Goal: Task Accomplishment & Management: Complete application form

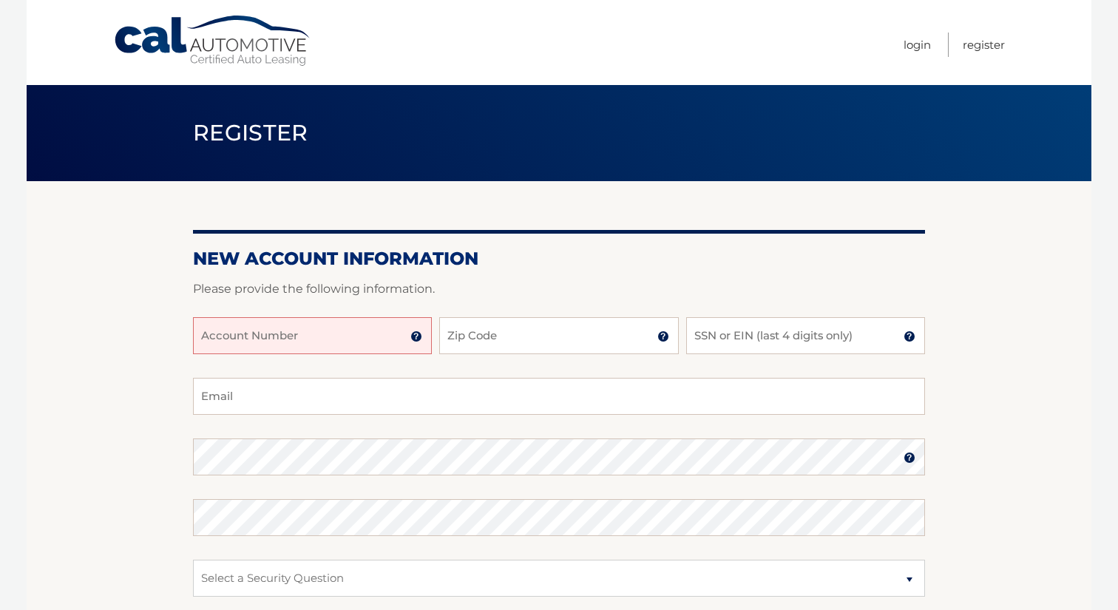
click at [371, 337] on input "Account Number" at bounding box center [312, 335] width 239 height 37
type input "44456000829"
click at [479, 334] on input "Zip Code" at bounding box center [558, 335] width 239 height 37
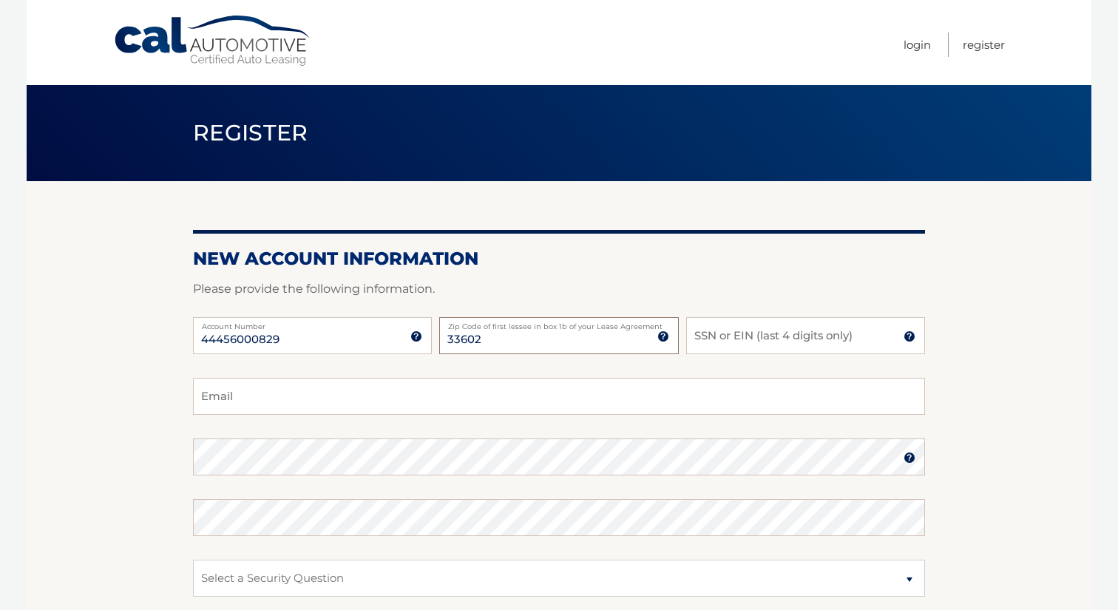
type input "33602"
click at [749, 331] on input "SSN or EIN (last 4 digits only)" at bounding box center [805, 335] width 239 height 37
type input "0669"
click at [623, 388] on input "Email" at bounding box center [559, 396] width 732 height 37
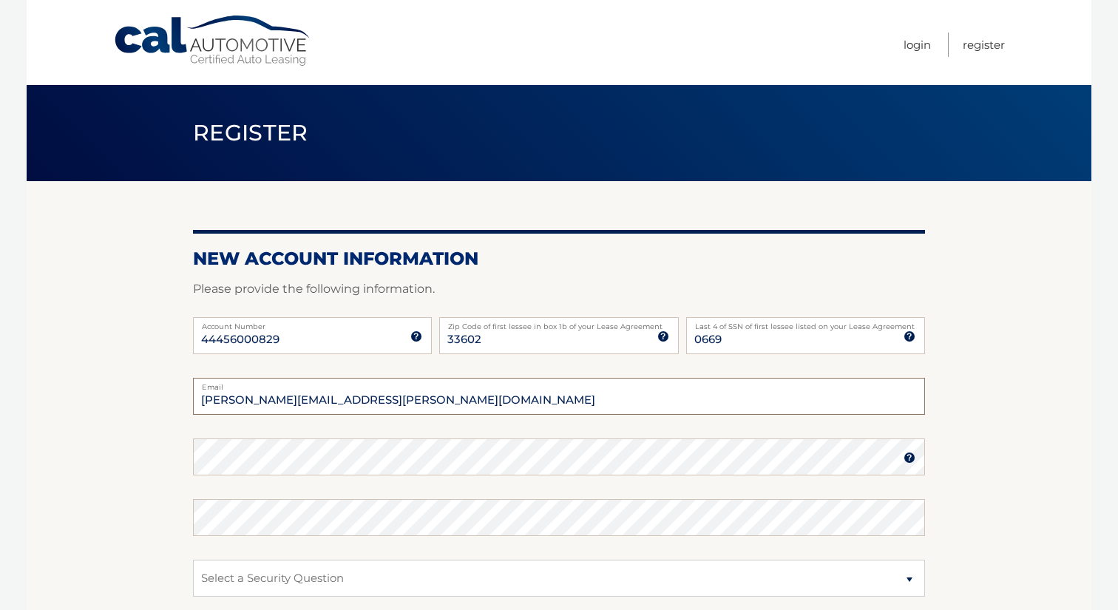
type input "jamie.m.spanier@gmail.com"
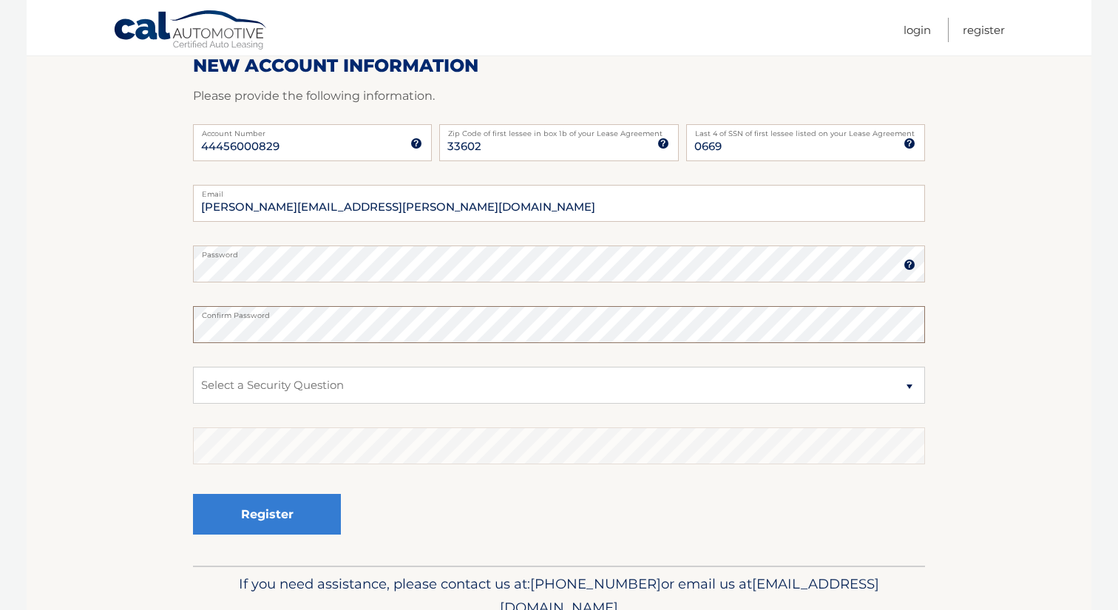
scroll to position [240, 0]
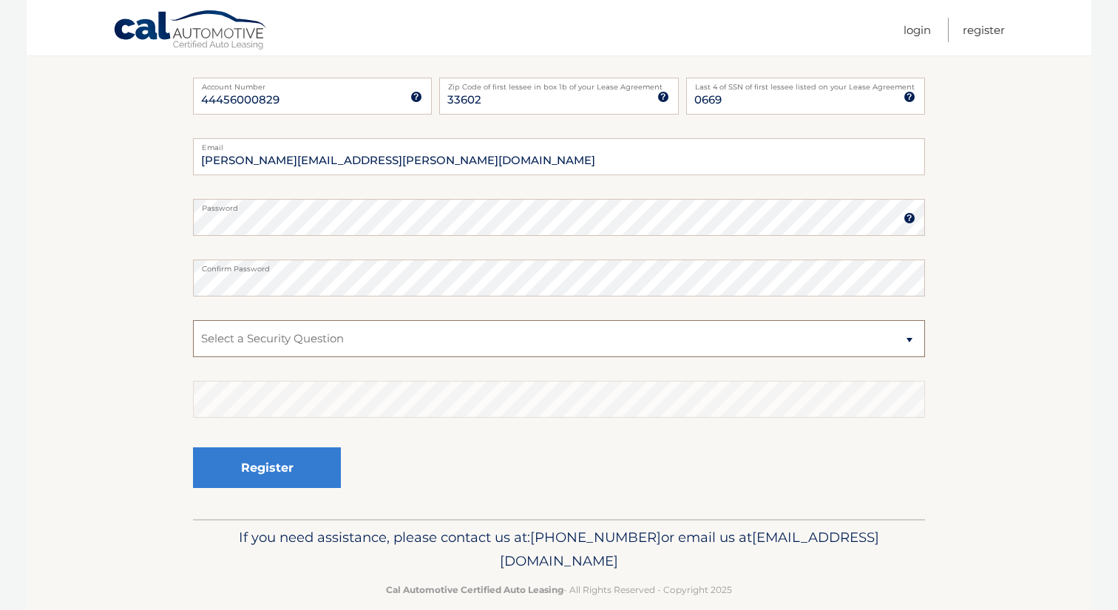
click at [391, 350] on select "Select a Security Question What was the name of your elementary school? What is…" at bounding box center [559, 338] width 732 height 37
click at [193, 320] on select "Select a Security Question What was the name of your elementary school? What is…" at bounding box center [559, 338] width 732 height 37
click at [296, 322] on select "Select a Security Question What was the name of your elementary school? What is…" at bounding box center [559, 338] width 732 height 37
select select "4"
click at [193, 320] on select "Select a Security Question What was the name of your elementary school? What is…" at bounding box center [559, 338] width 732 height 37
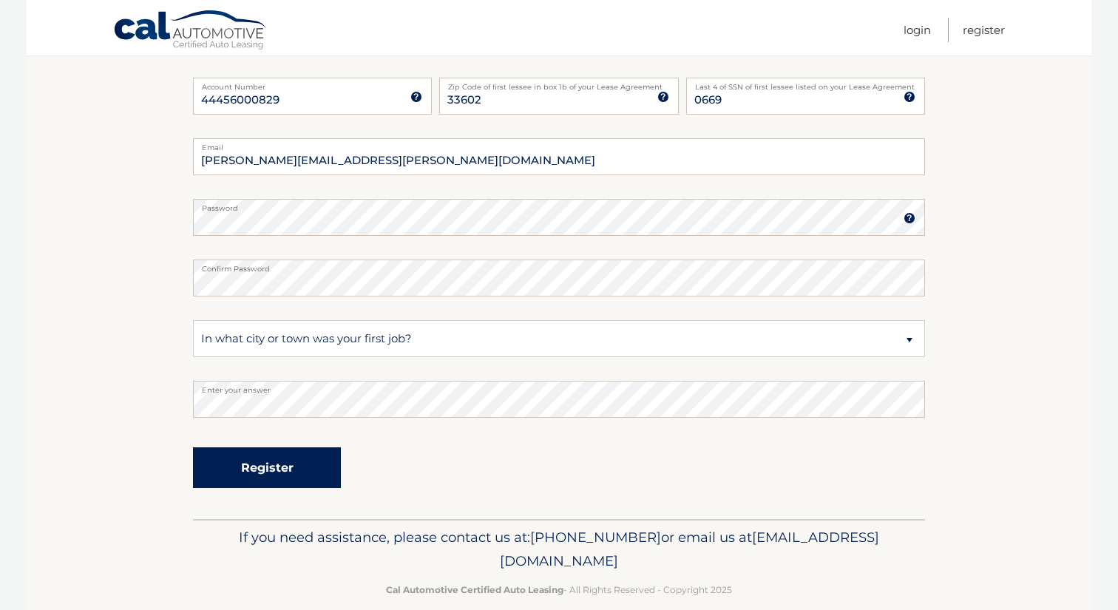
click at [239, 464] on button "Register" at bounding box center [267, 467] width 148 height 41
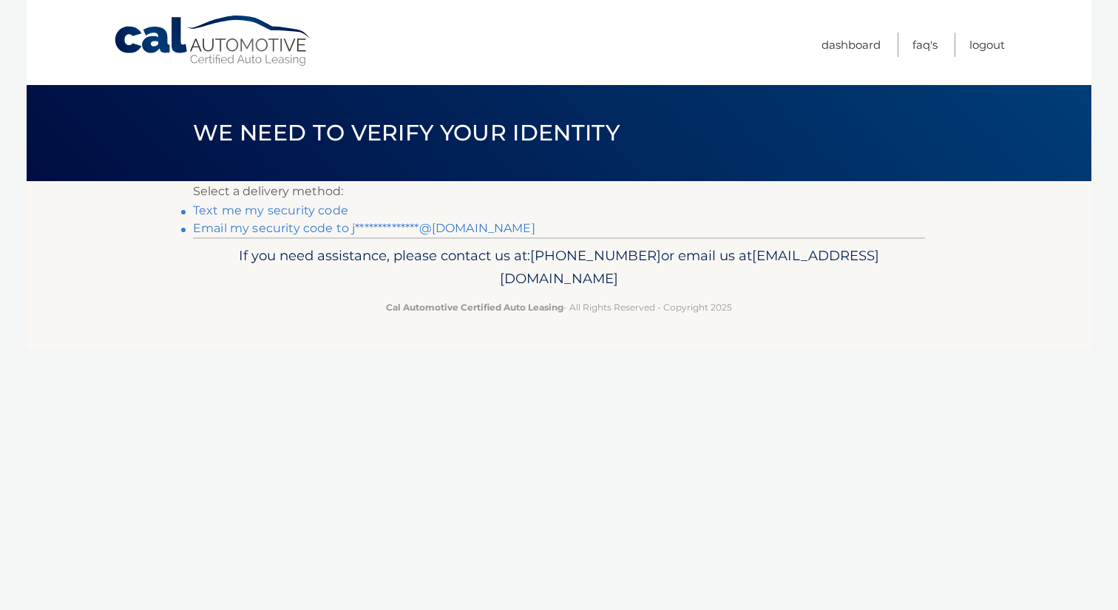
click at [297, 208] on link "Text me my security code" at bounding box center [270, 210] width 155 height 14
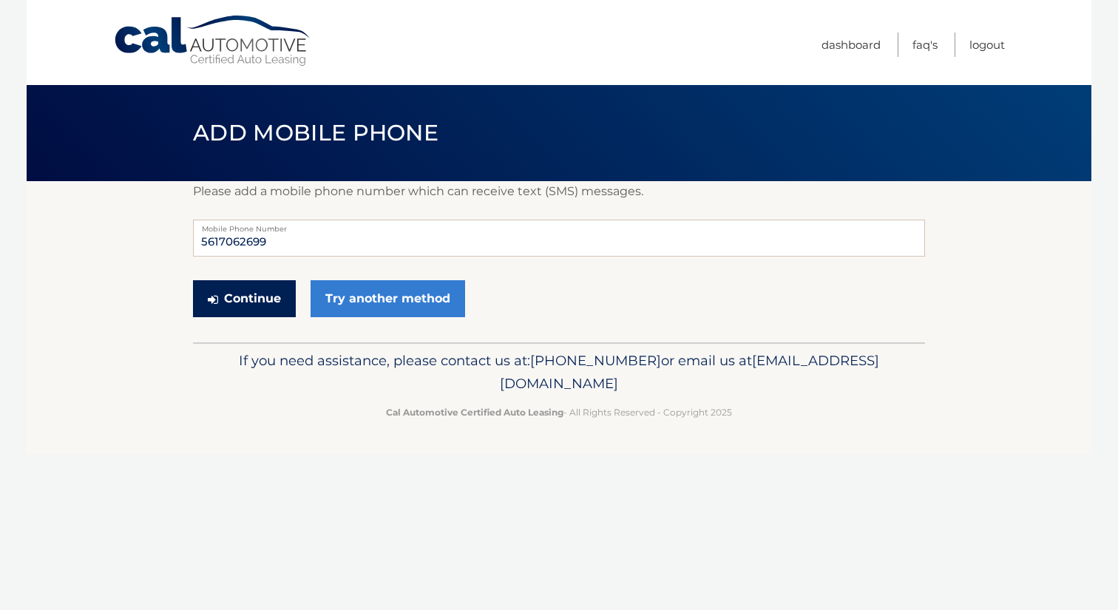
click at [270, 292] on button "Continue" at bounding box center [244, 298] width 103 height 37
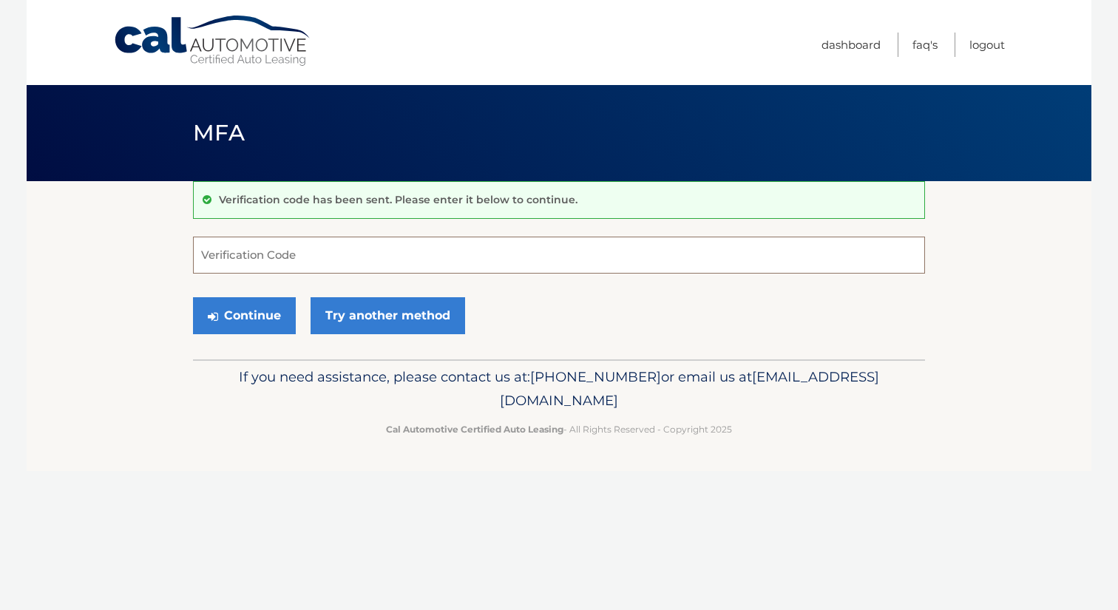
click at [271, 264] on input "Verification Code" at bounding box center [559, 255] width 732 height 37
click at [575, 267] on input "Verification Code" at bounding box center [559, 255] width 732 height 37
type input "034977"
click at [260, 317] on button "Continue" at bounding box center [244, 315] width 103 height 37
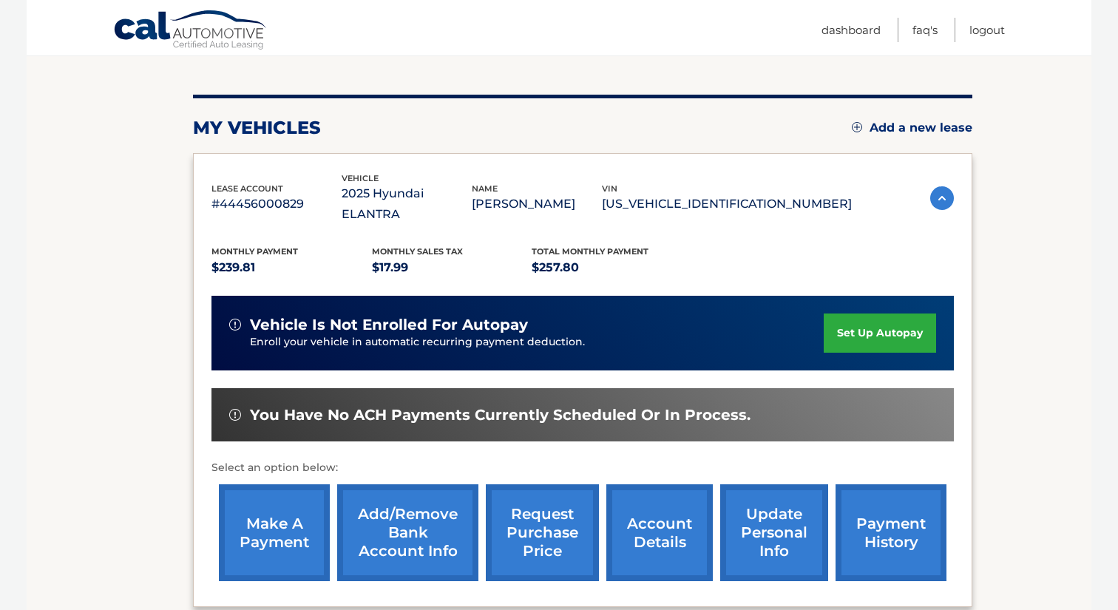
scroll to position [178, 0]
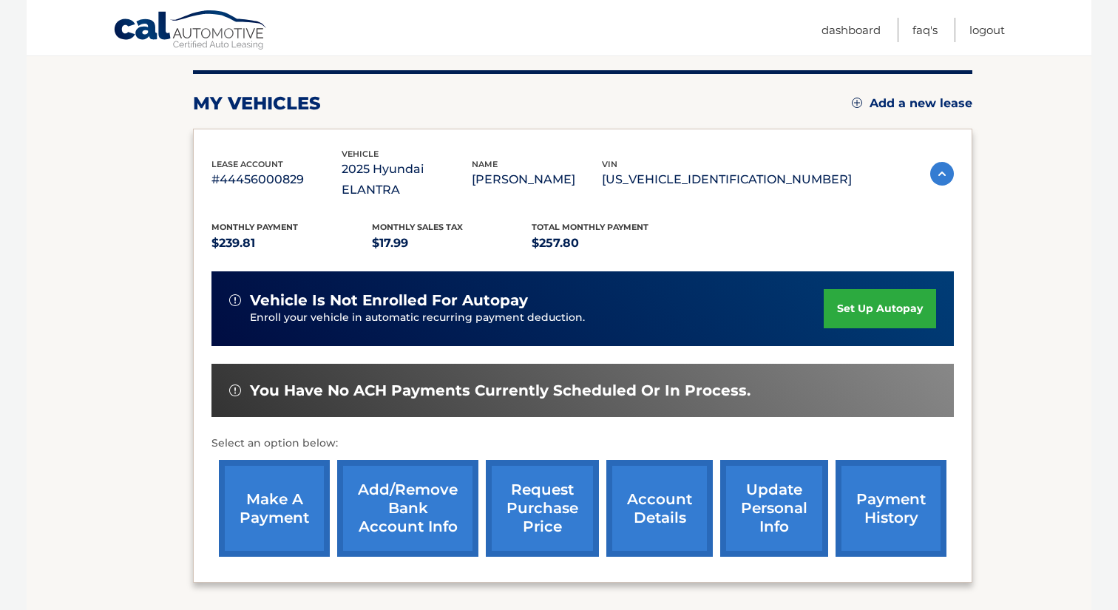
click at [872, 289] on link "set up autopay" at bounding box center [880, 308] width 112 height 39
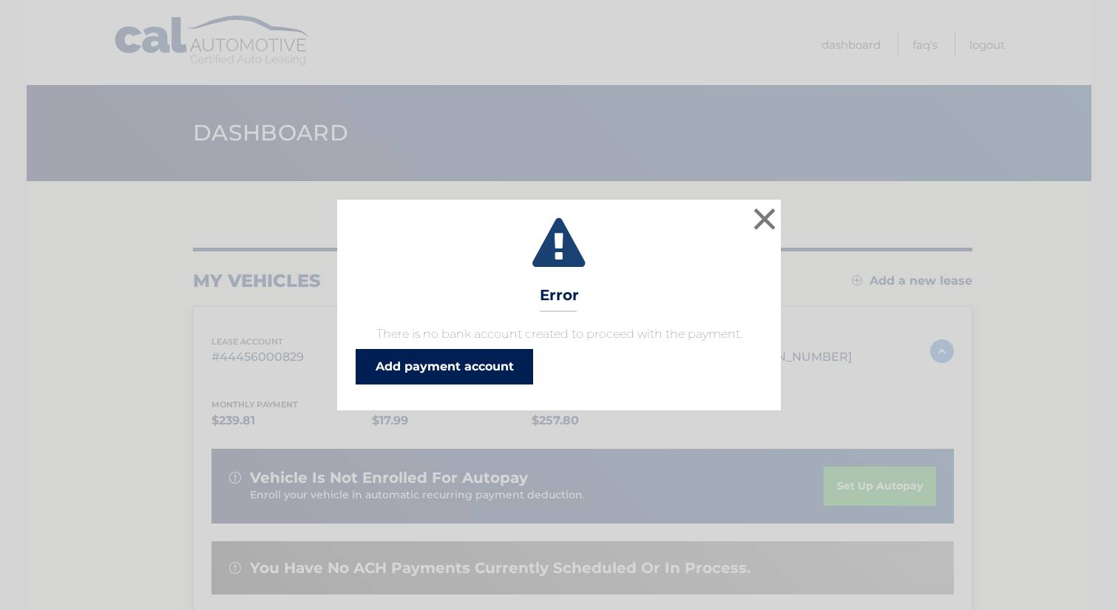
click at [509, 359] on link "Add payment account" at bounding box center [445, 367] width 178 height 36
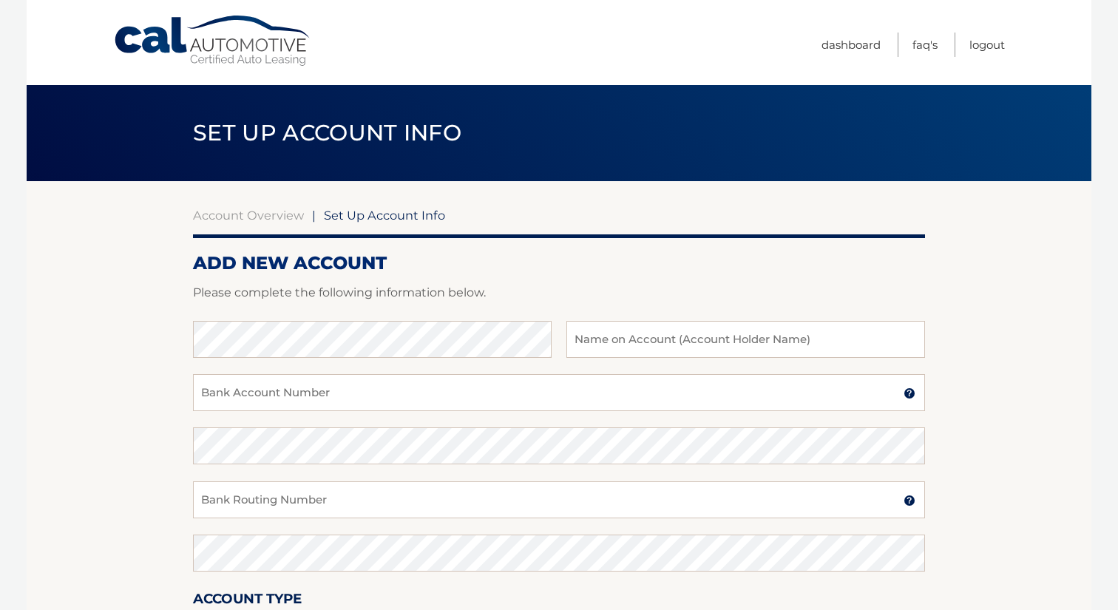
click at [380, 316] on div at bounding box center [559, 312] width 732 height 18
click at [647, 356] on input "text" at bounding box center [746, 339] width 359 height 37
type input "[PERSON_NAME]"
click at [439, 417] on div "Bank Account Number A 3-17-digit number at the bottom of a check or bank statem…" at bounding box center [559, 400] width 732 height 53
click at [433, 399] on input "Bank Account Number" at bounding box center [559, 392] width 732 height 37
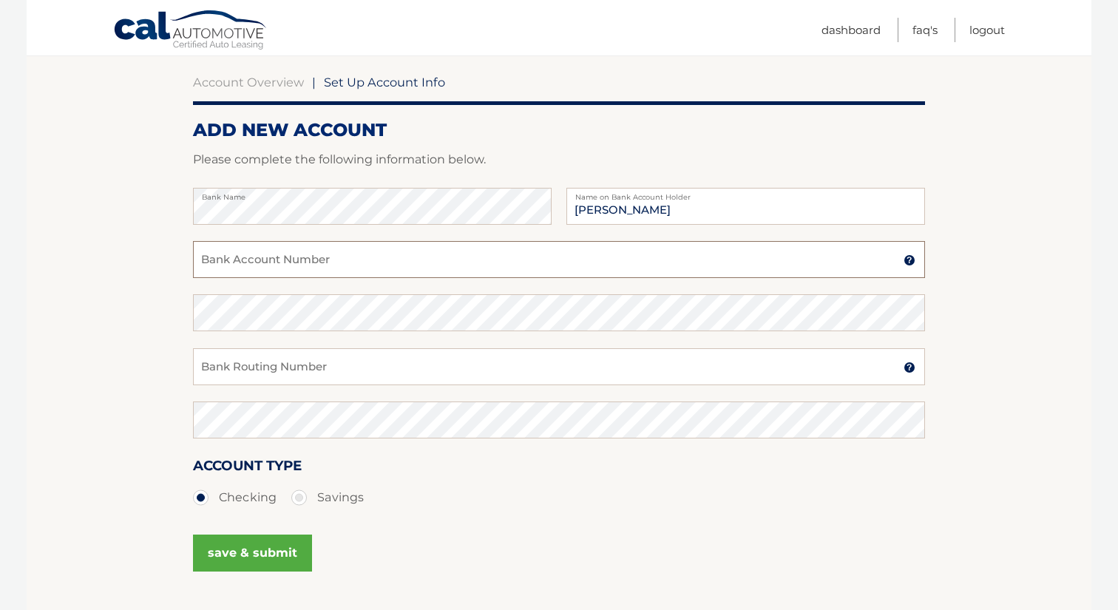
scroll to position [137, 0]
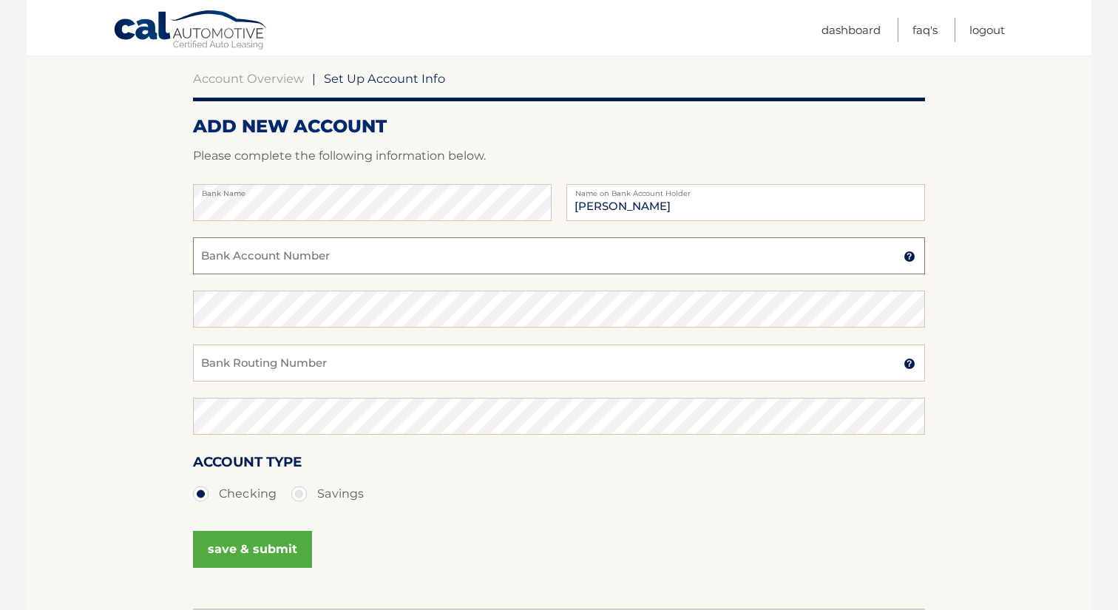
click at [352, 255] on input "Bank Account Number" at bounding box center [559, 255] width 732 height 37
type input "609333898"
click at [233, 365] on input "Bank Routing Number" at bounding box center [559, 363] width 732 height 37
type input "267084131"
click at [219, 557] on button "save & submit" at bounding box center [252, 549] width 119 height 37
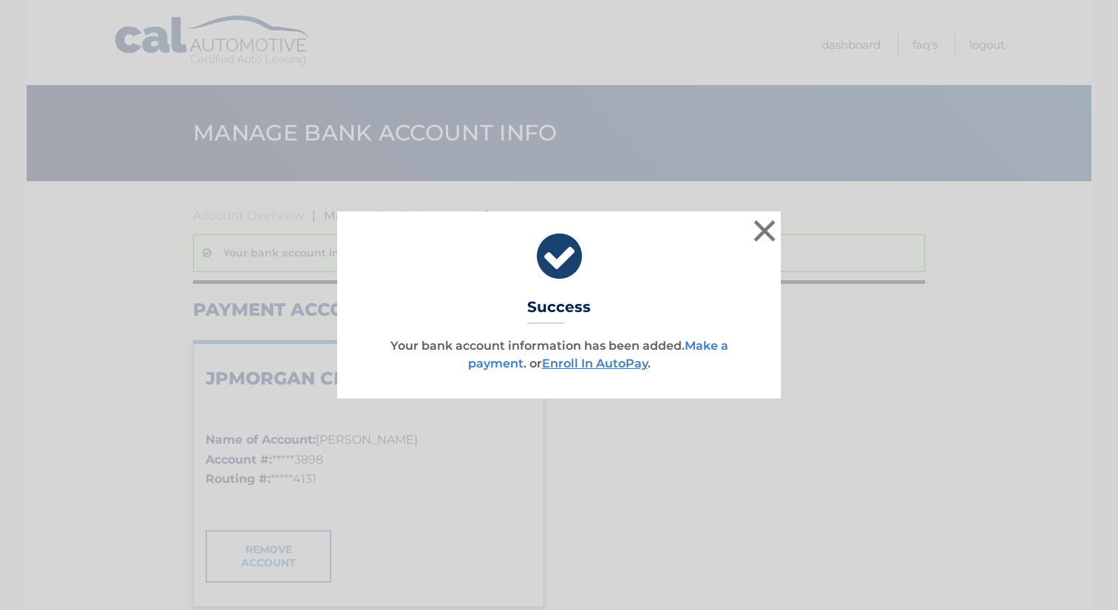
click at [510, 361] on link "Make a payment" at bounding box center [598, 355] width 260 height 32
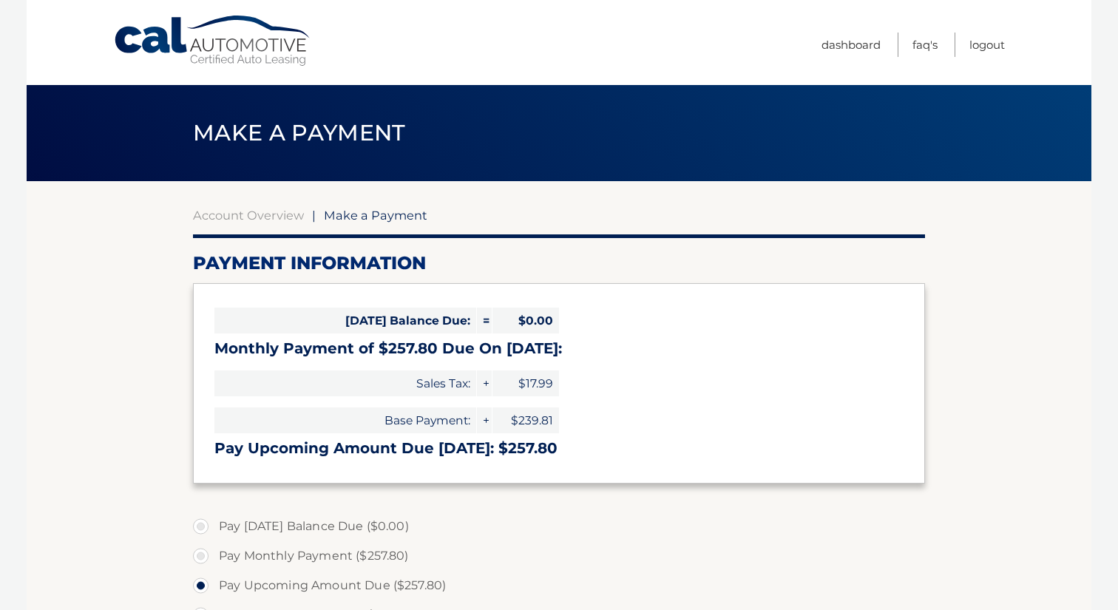
select select "MjRlMDgwN2ItYTUxNy00ZmE1LTg2Y2ItNDI2MmYwNzM0OTlh"
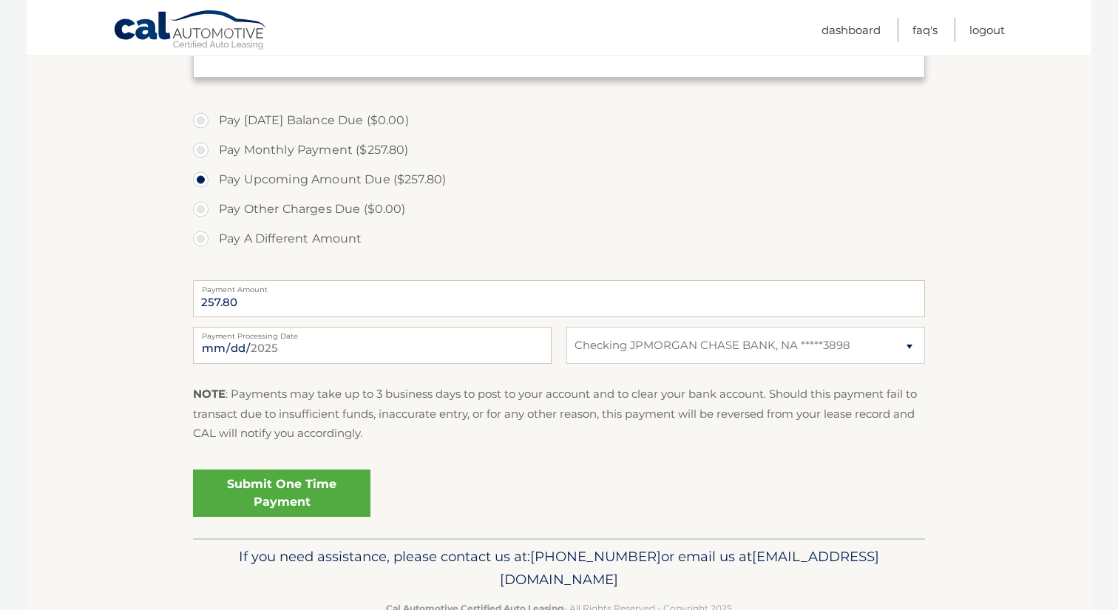
scroll to position [411, 0]
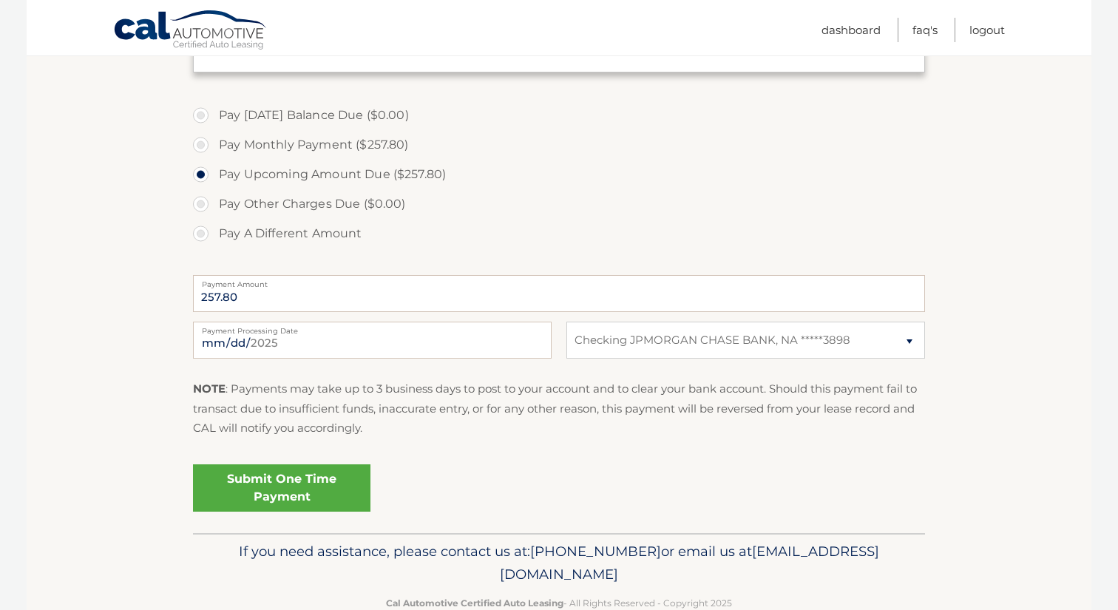
click at [304, 472] on link "Submit One Time Payment" at bounding box center [282, 487] width 178 height 47
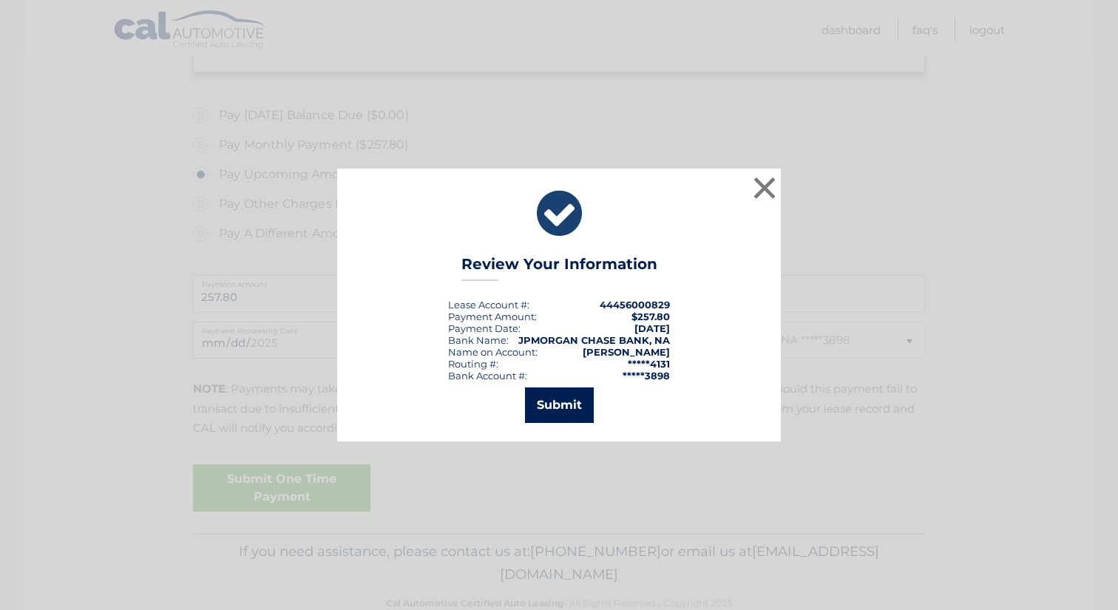
click at [551, 391] on button "Submit" at bounding box center [559, 406] width 69 height 36
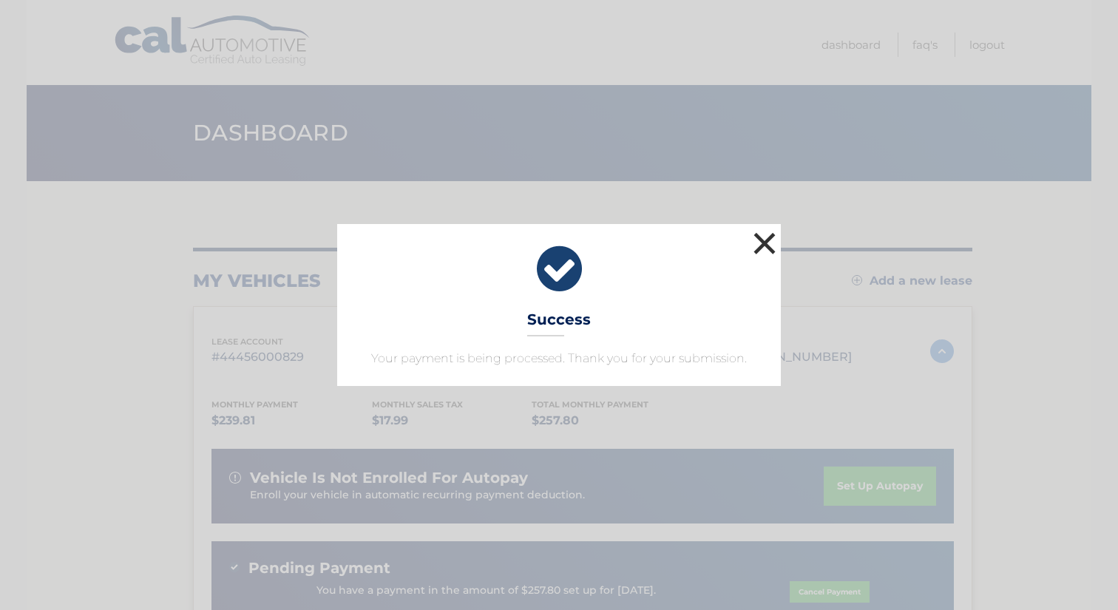
click at [761, 234] on button "×" at bounding box center [765, 244] width 30 height 30
